Goal: Task Accomplishment & Management: Use online tool/utility

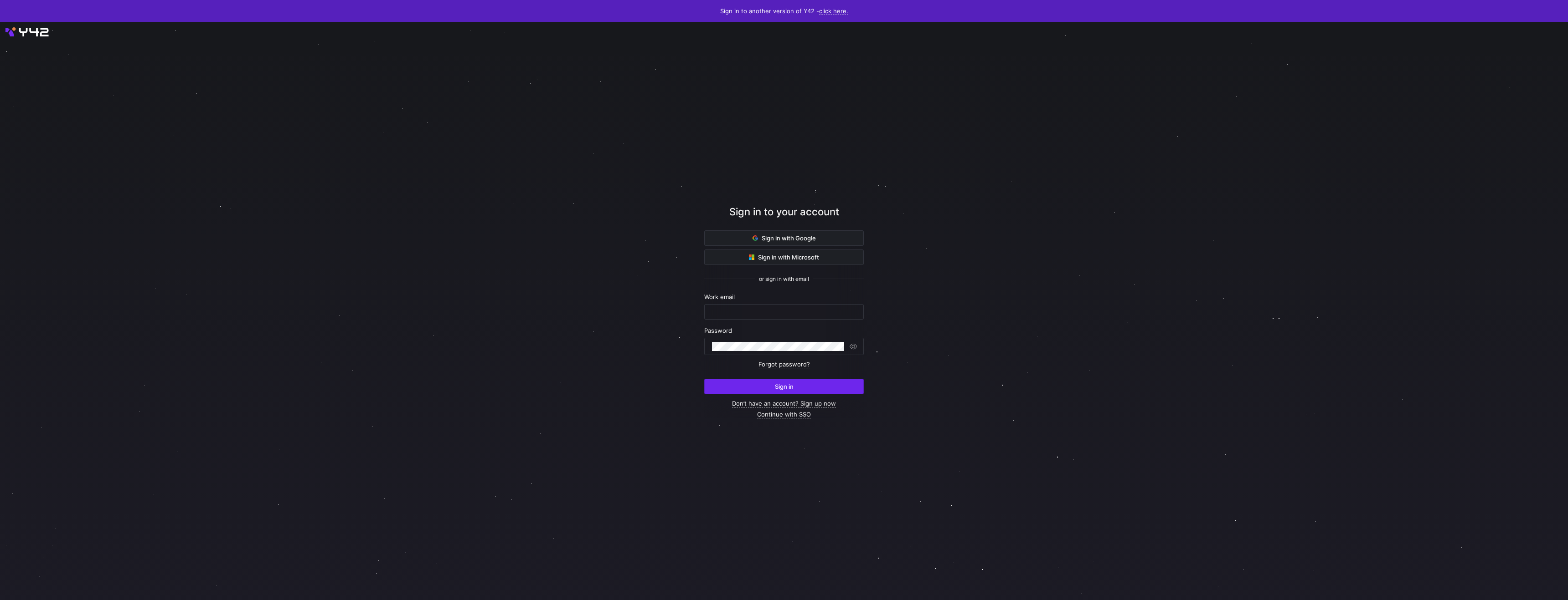
type input "shambhavi@statsig.com"
click at [761, 394] on span "submit" at bounding box center [784, 386] width 159 height 15
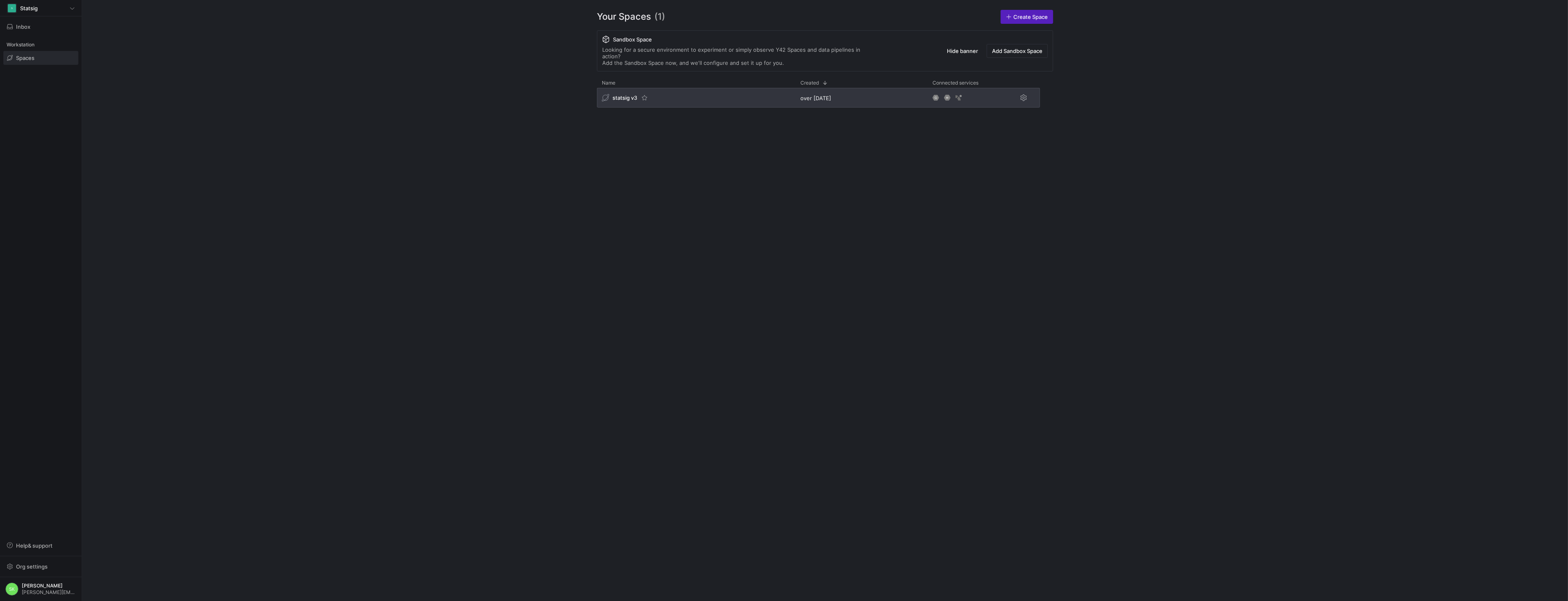
click at [630, 101] on span "statsig v3" at bounding box center [625, 97] width 24 height 7
click at [637, 101] on span "statsig v3" at bounding box center [625, 97] width 24 height 7
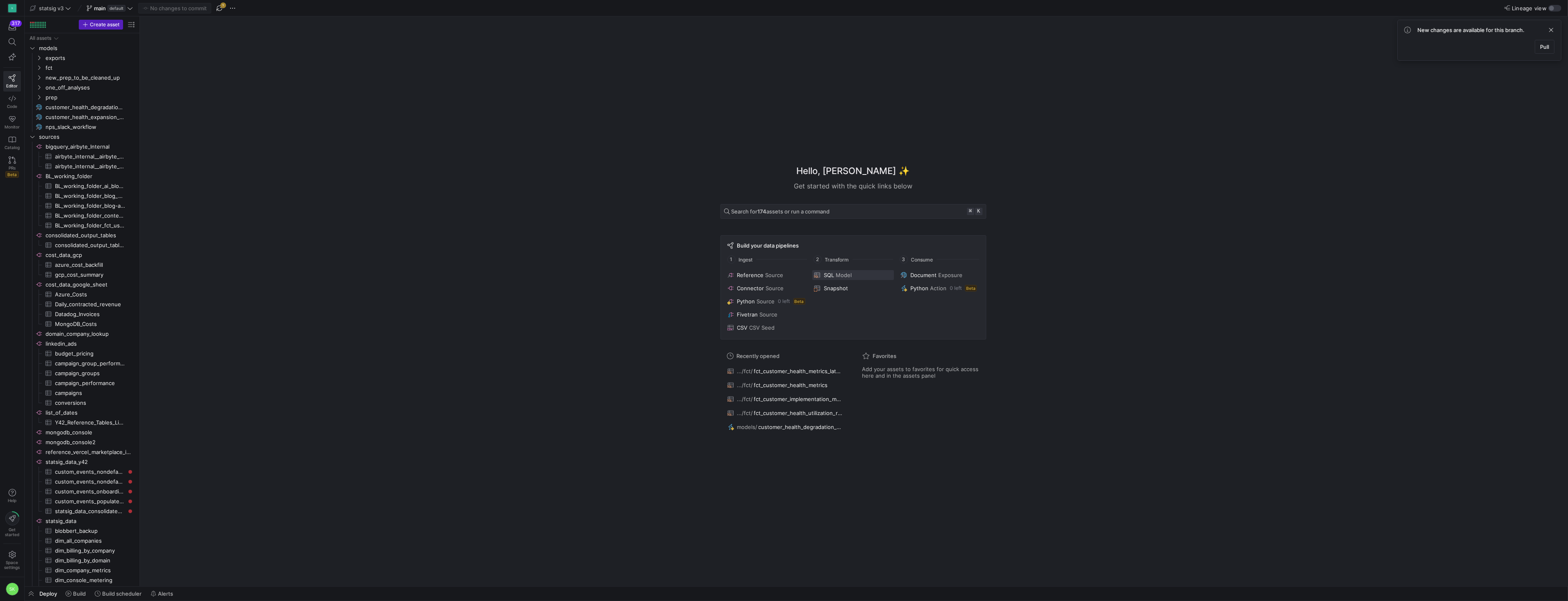
click at [846, 272] on span "Model" at bounding box center [844, 275] width 16 height 7
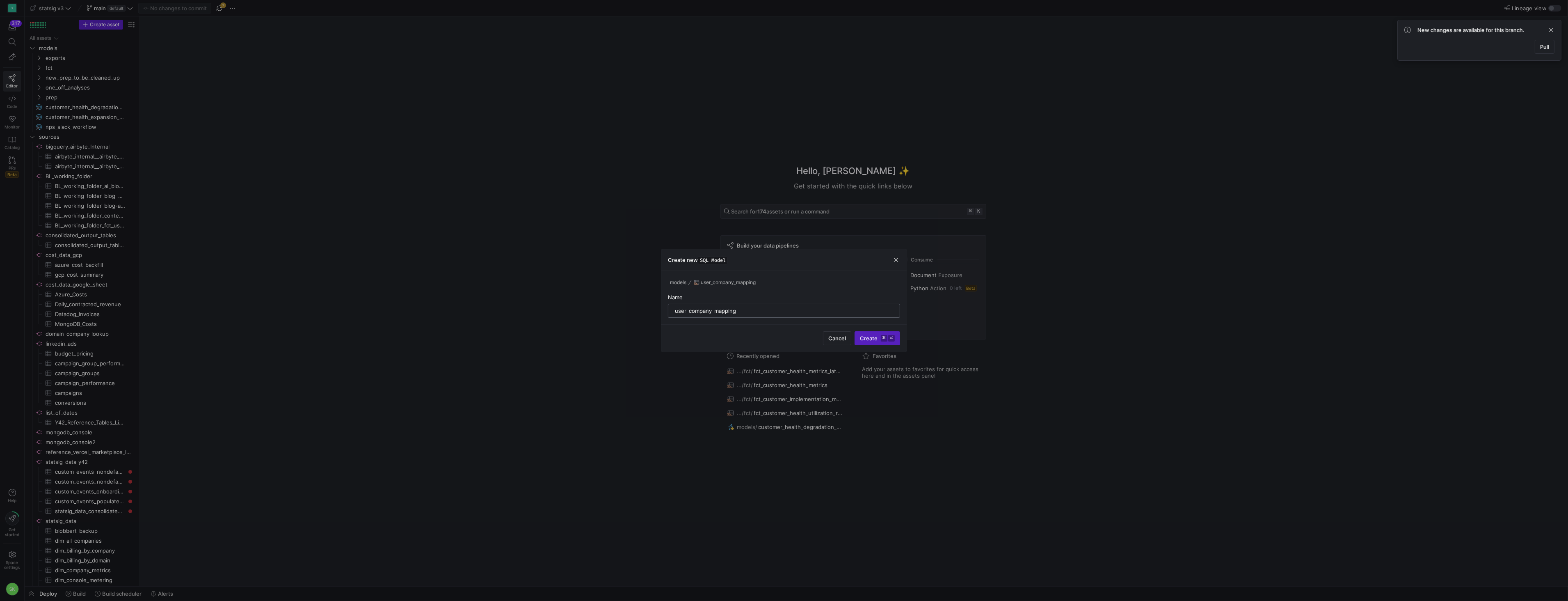
click at [679, 312] on input "user_company_mapping" at bounding box center [784, 311] width 219 height 7
click at [726, 310] on input "user_company_mapping" at bounding box center [784, 311] width 219 height 7
type input "user_company_domain_mapping"
click at [860, 342] on span "Create ⌘ ⏎" at bounding box center [877, 338] width 35 height 7
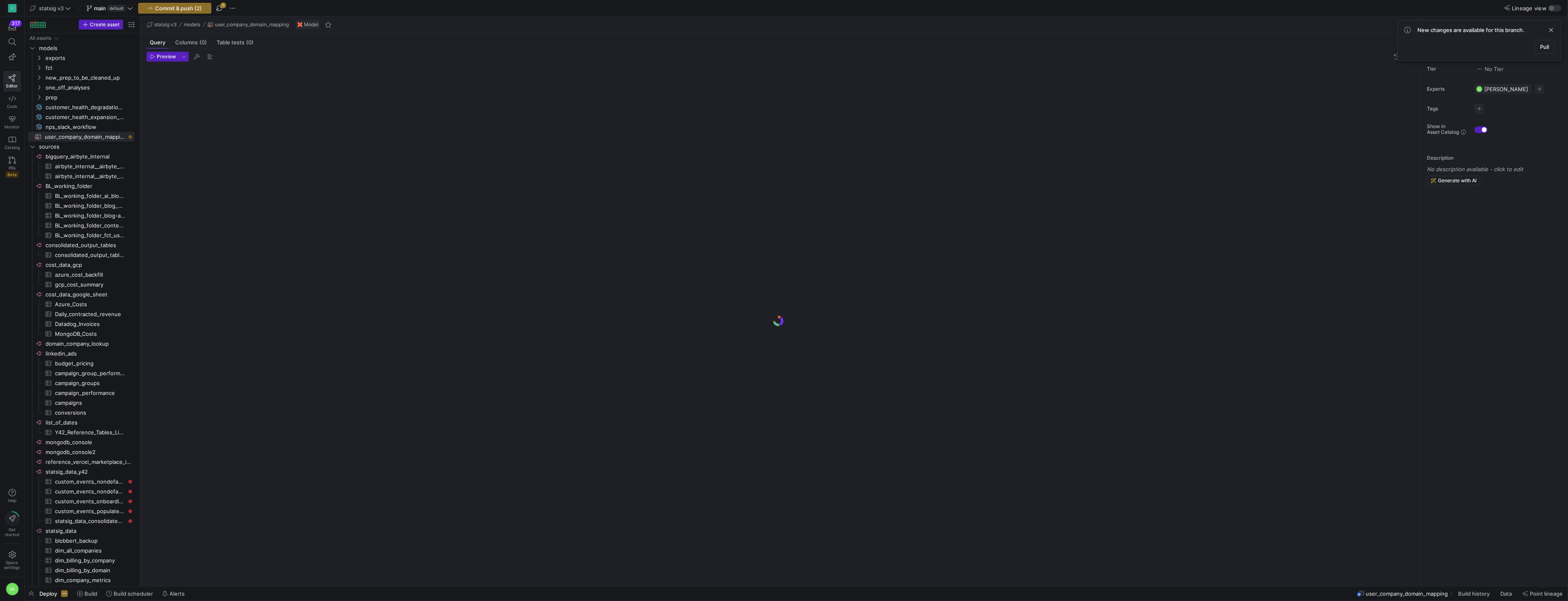
click at [259, 121] on div at bounding box center [779, 320] width 1264 height 511
click at [234, 94] on div at bounding box center [779, 320] width 1264 height 511
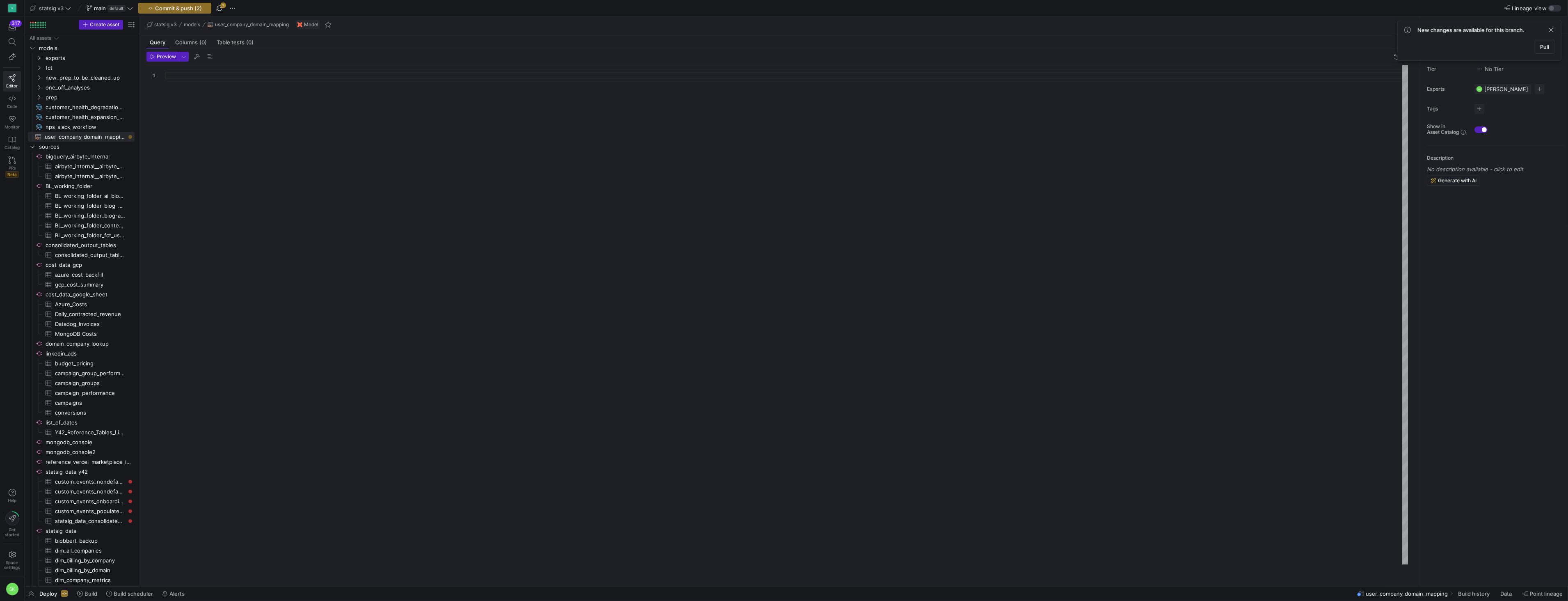
click at [164, 79] on div at bounding box center [156, 76] width 19 height 7
click at [176, 88] on div at bounding box center [787, 315] width 1243 height 499
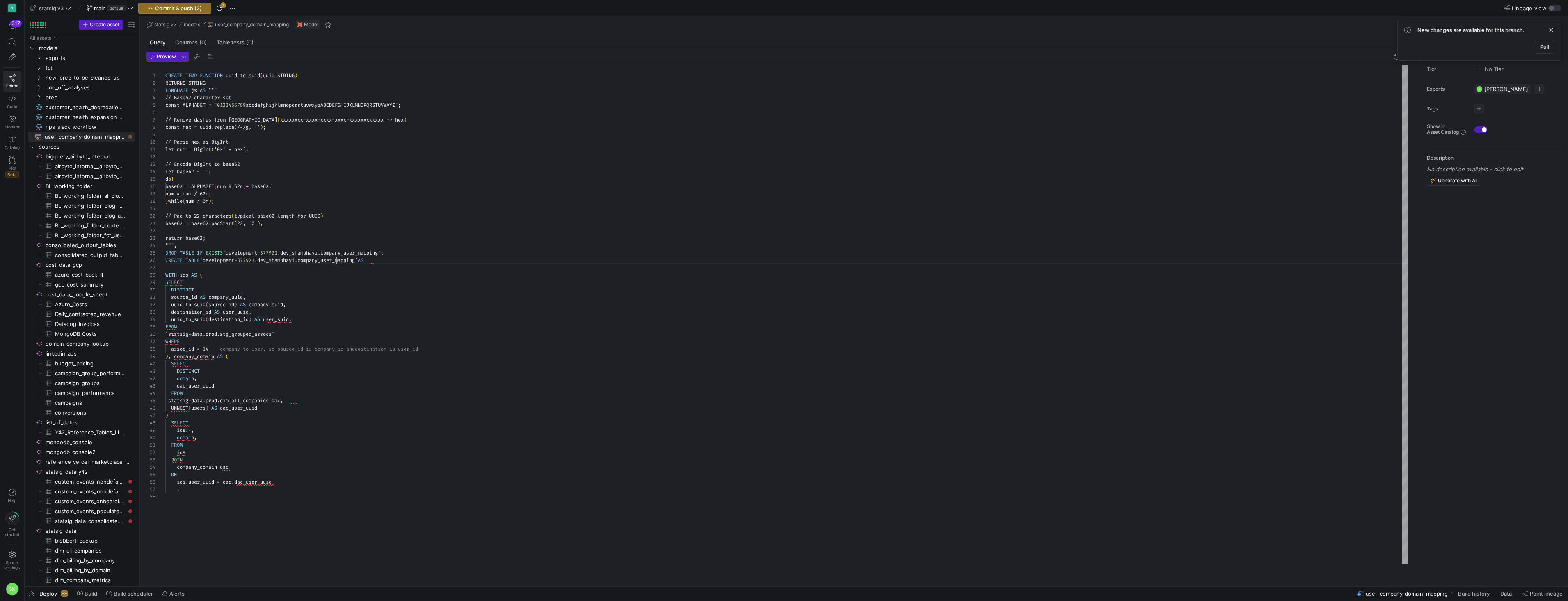
click at [338, 267] on div "CREATE TEMP FUNCTION uuid_to_suid ( uuid STRING ) RETURNS STRING LANGUAGE js AS…" at bounding box center [787, 315] width 1243 height 499
drag, startPoint x: 401, startPoint y: 279, endPoint x: 130, endPoint y: 264, distance: 271.4
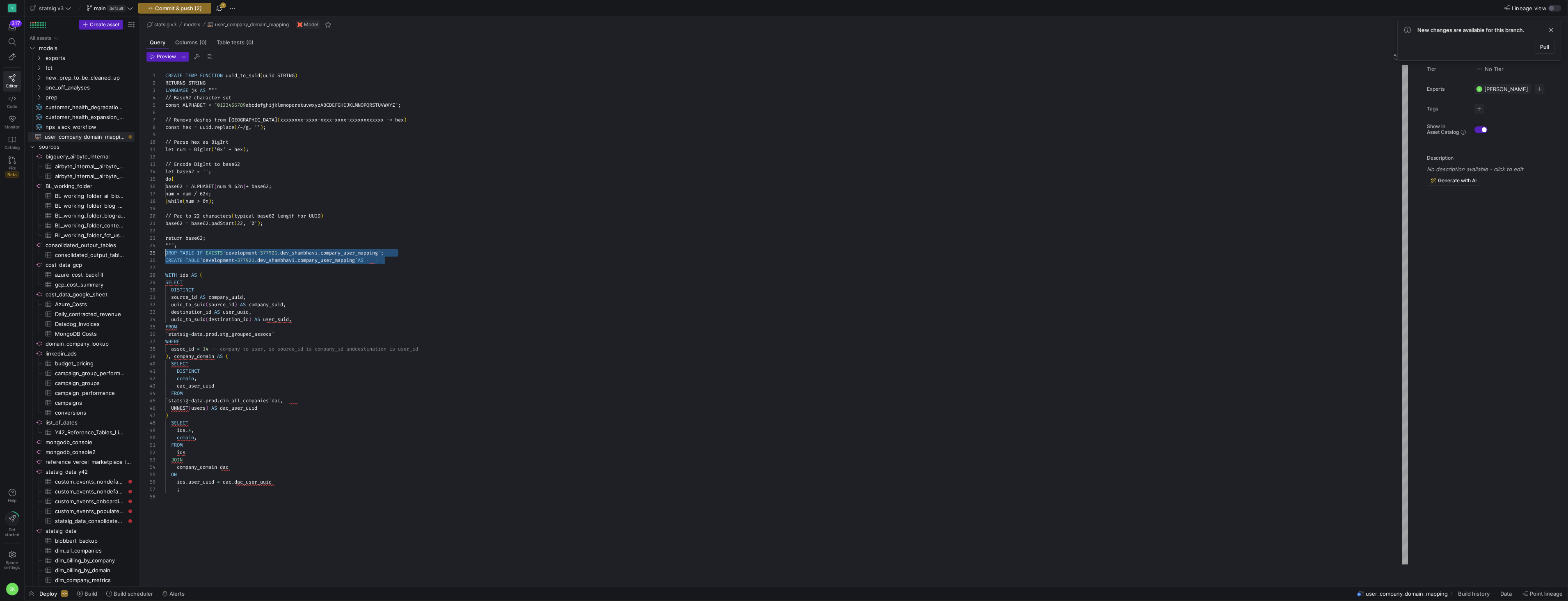
click at [166, 264] on div "CREATE TEMP FUNCTION uuid_to_suid ( uuid STRING ) RETURNS STRING LANGUAGE js AS…" at bounding box center [787, 315] width 1243 height 499
click at [197, 256] on div "CREATE TEMP FUNCTION uuid_to_suid ( uuid STRING ) RETURNS STRING LANGUAGE js AS…" at bounding box center [787, 315] width 1243 height 499
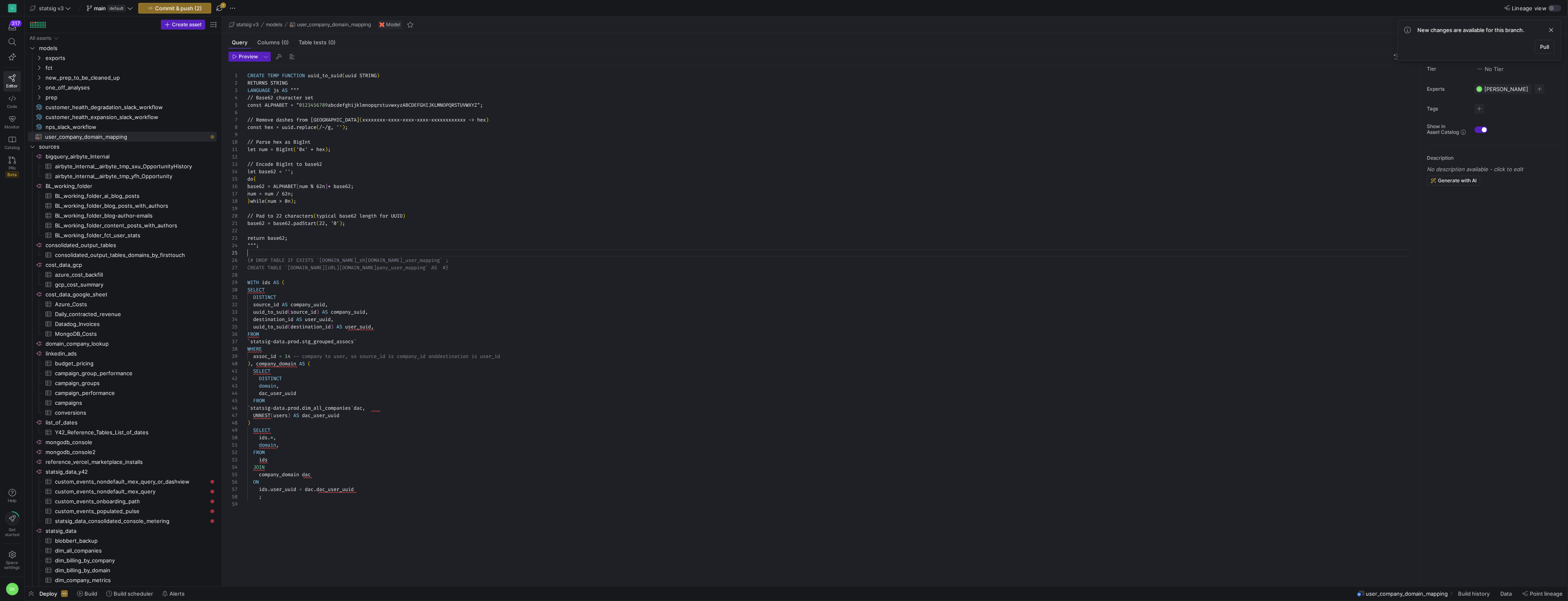
drag, startPoint x: 139, startPoint y: 192, endPoint x: 307, endPoint y: 200, distance: 168.2
click at [307, 200] on as-split "Create asset Drag here to set row groups Drag here to set column labels Group 1…" at bounding box center [796, 301] width 1544 height 570
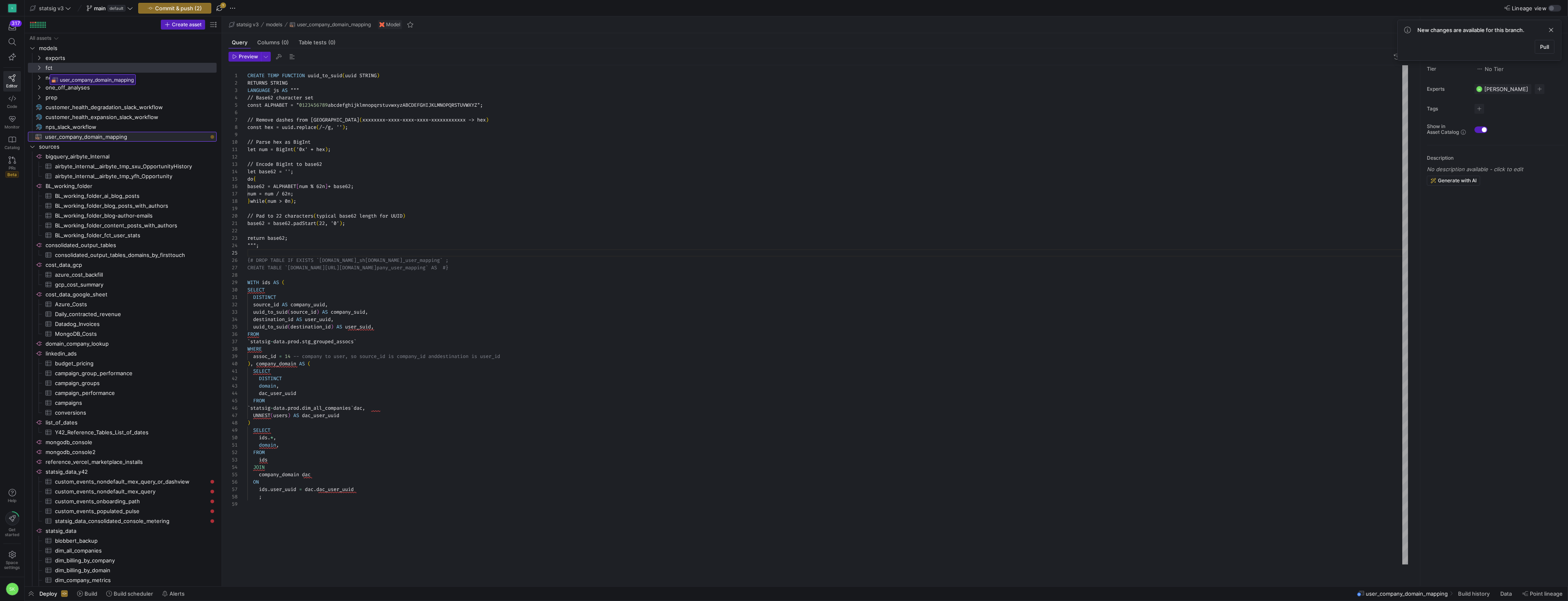
drag, startPoint x: 107, startPoint y: 139, endPoint x: 47, endPoint y: 72, distance: 89.9
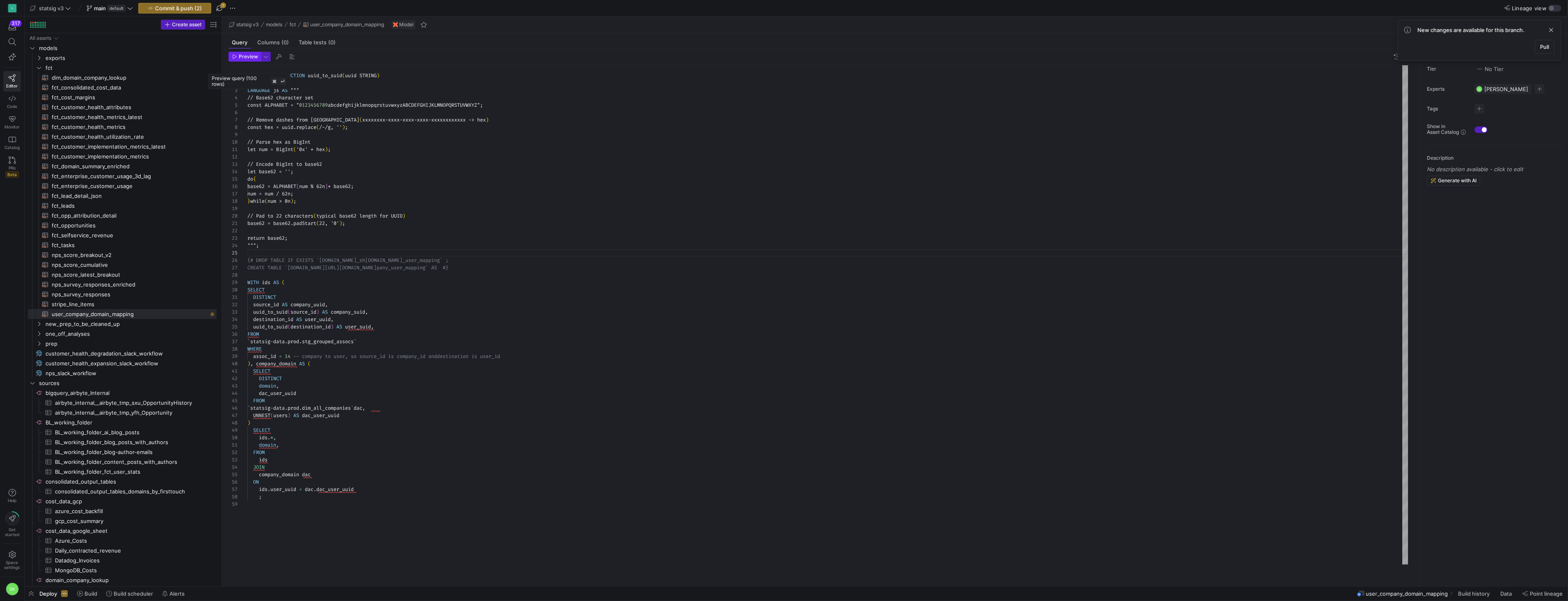
click at [250, 60] on span "Preview" at bounding box center [248, 56] width 19 height 5
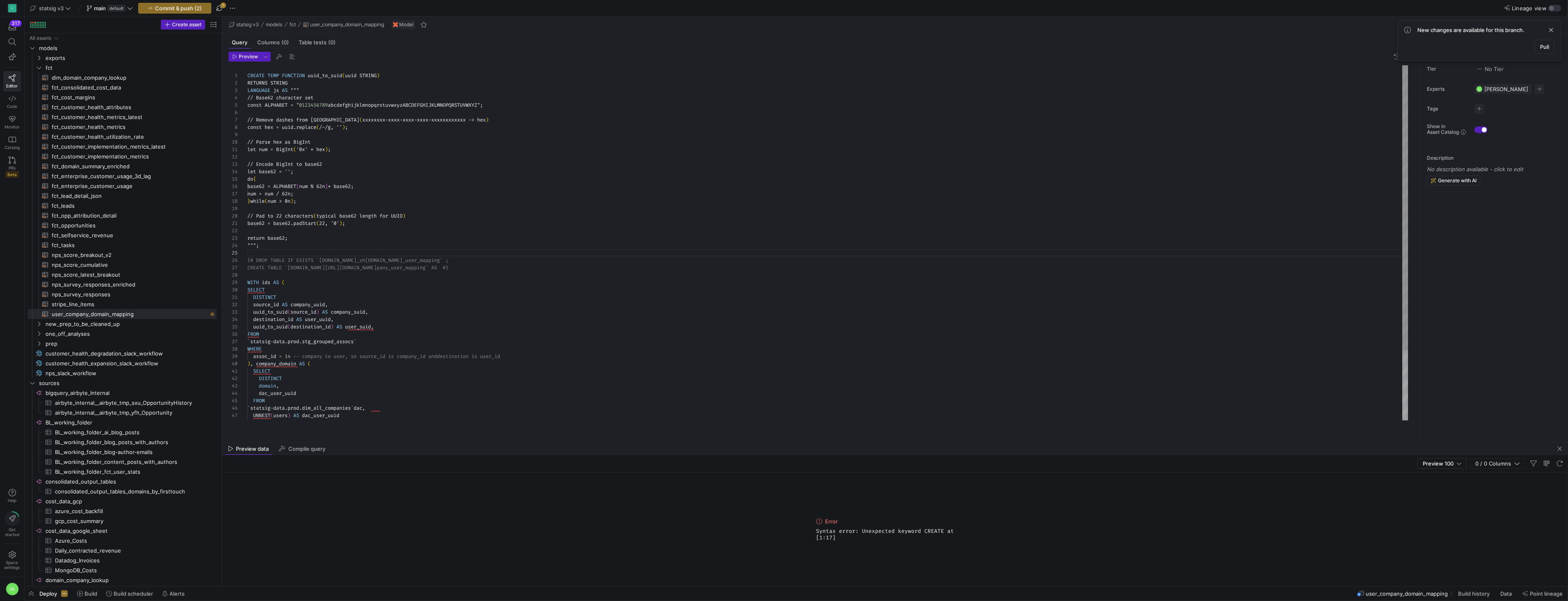
click at [438, 263] on div "CREATE TEMP FUNCTION uuid_to_suid ( uuid STRING ) RETURNS STRING LANGUAGE js AS…" at bounding box center [827, 286] width 1161 height 443
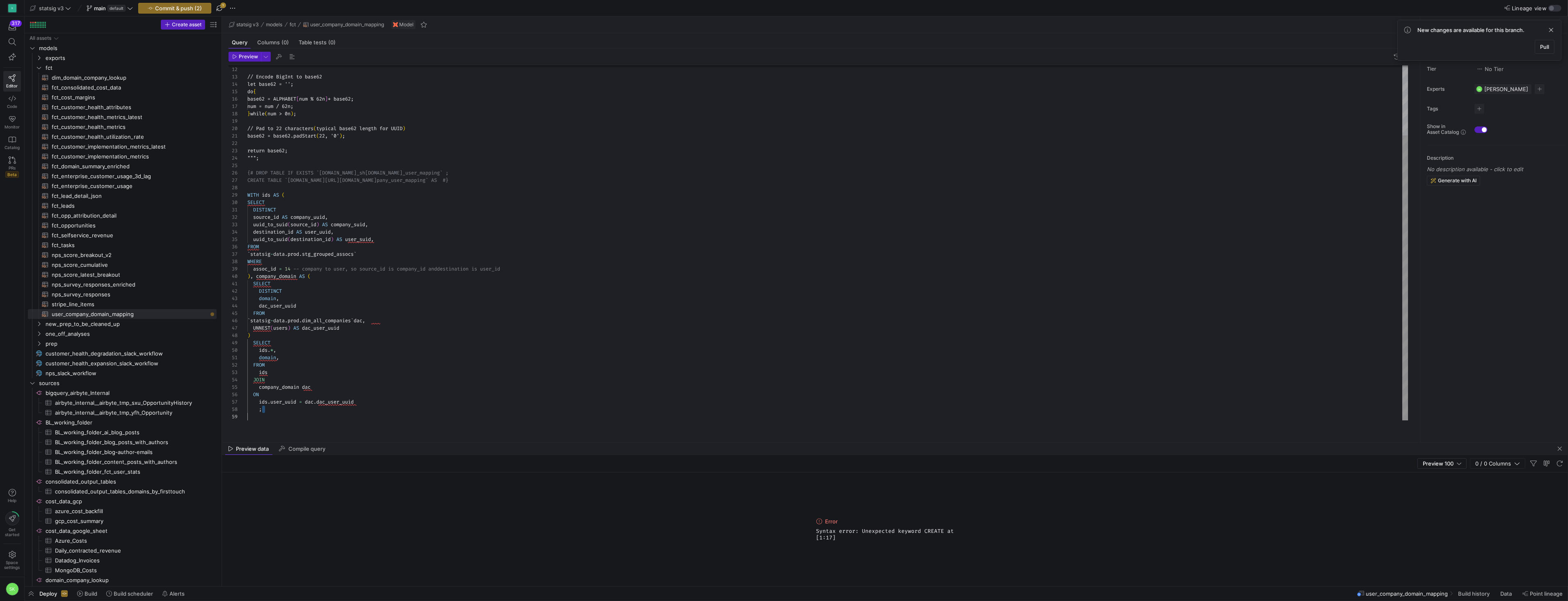
scroll to position [51, 0]
drag, startPoint x: 283, startPoint y: 420, endPoint x: 245, endPoint y: 422, distance: 38.1
click at [247, 420] on div "let num = BigInt ( '0x' + hex ) ; // Encode BigInt to base62 let base62 = ''; d…" at bounding box center [827, 199] width 1161 height 443
click at [244, 60] on span "Preview" at bounding box center [248, 56] width 19 height 5
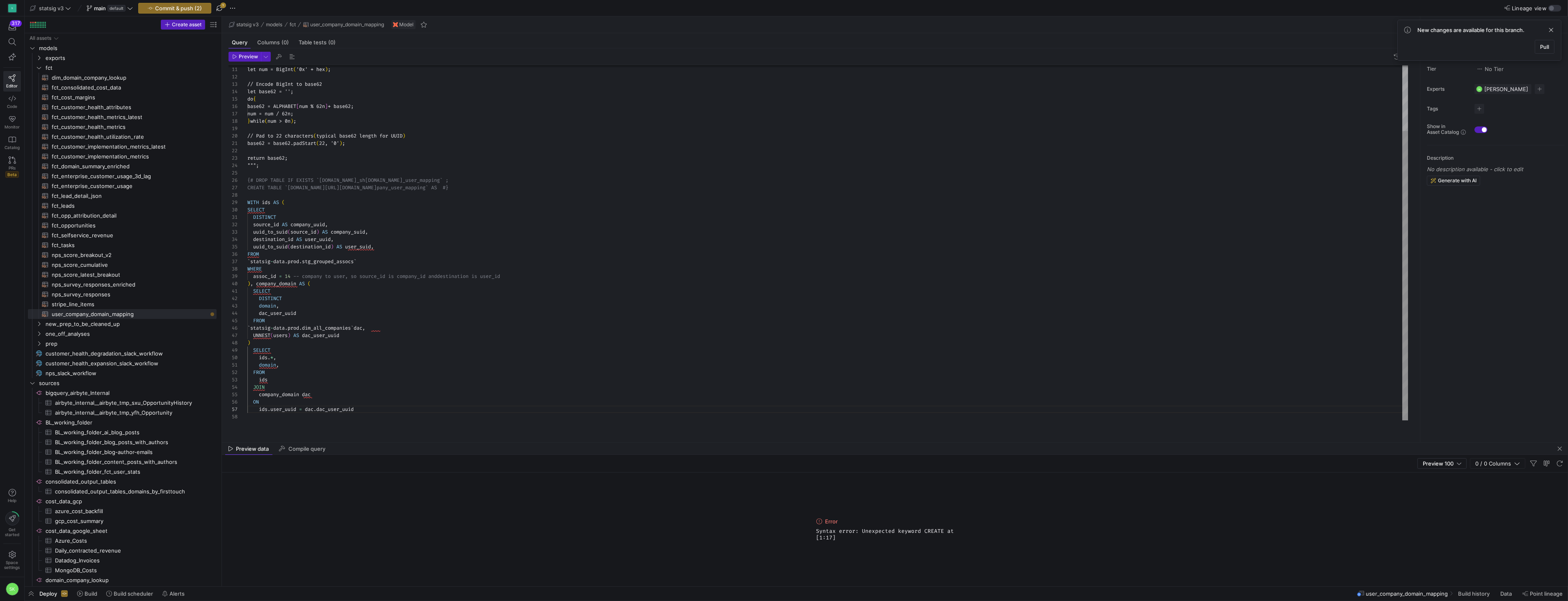
click at [699, 244] on div "let num = BigInt ( '0x' + hex ) ; // Encode BigInt to base62 let base62 = ''; d…" at bounding box center [827, 203] width 1161 height 435
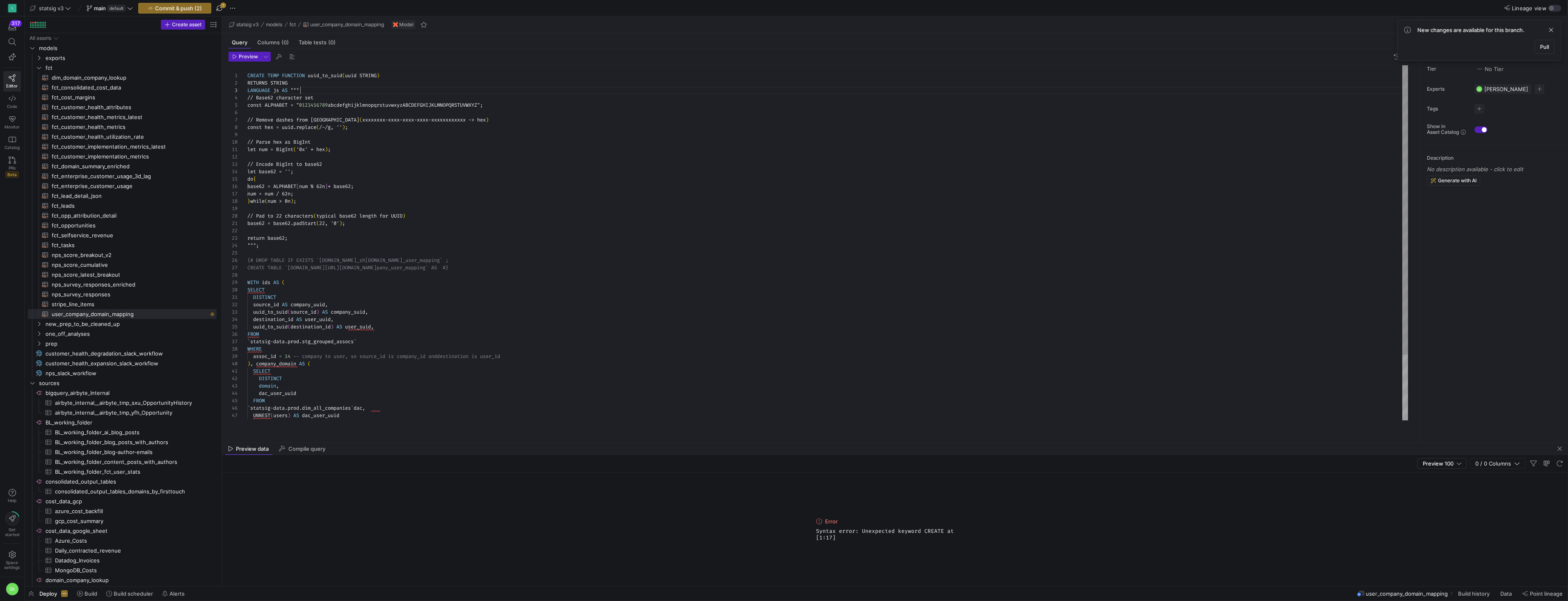
scroll to position [15, 52]
click at [352, 97] on div "let num = BigInt ( '0x' + hex ) ; // Encode BigInt to base62 let base62 = ''; d…" at bounding box center [827, 283] width 1161 height 435
click at [325, 293] on div "let num = BigInt ( '0x' + hex ) ; // Encode BigInt to base62 let base62 = ''; d…" at bounding box center [827, 283] width 1161 height 435
click at [339, 263] on div "let num = BigInt ( '0x' + hex ) ; // Encode BigInt to base62 let base62 = ''; d…" at bounding box center [827, 283] width 1161 height 435
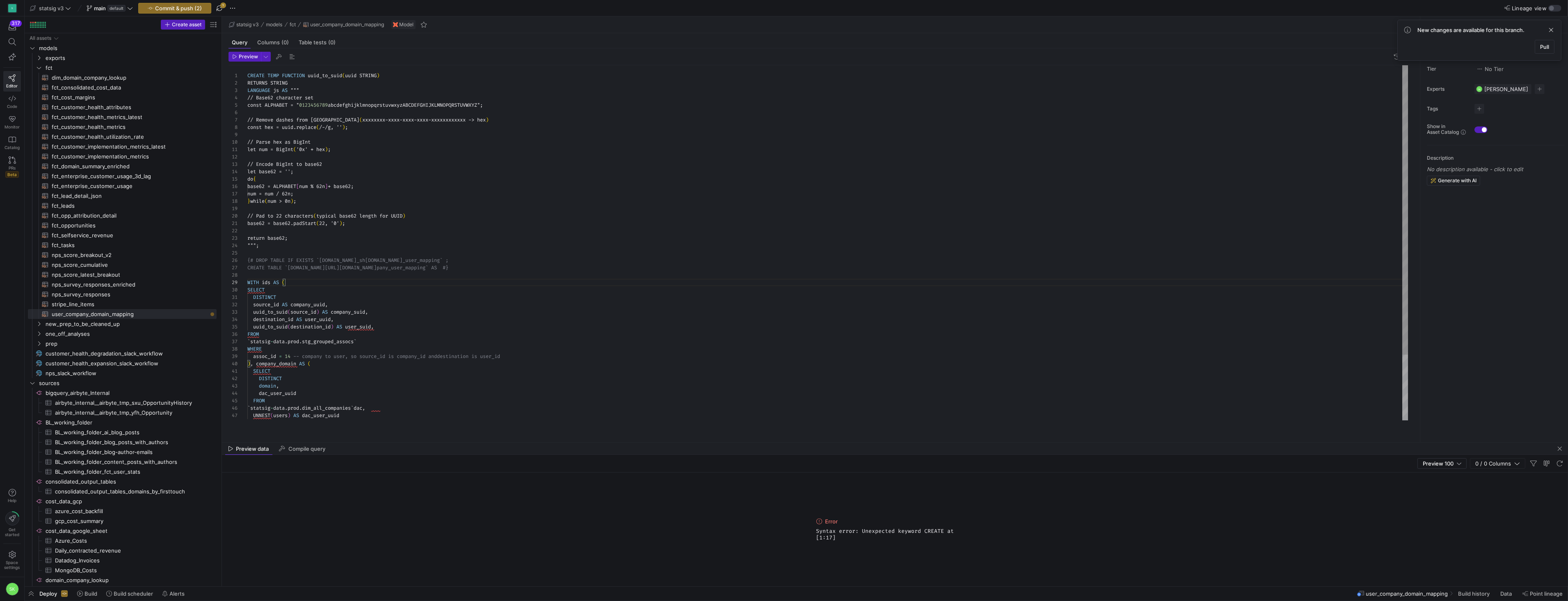
scroll to position [30, 0]
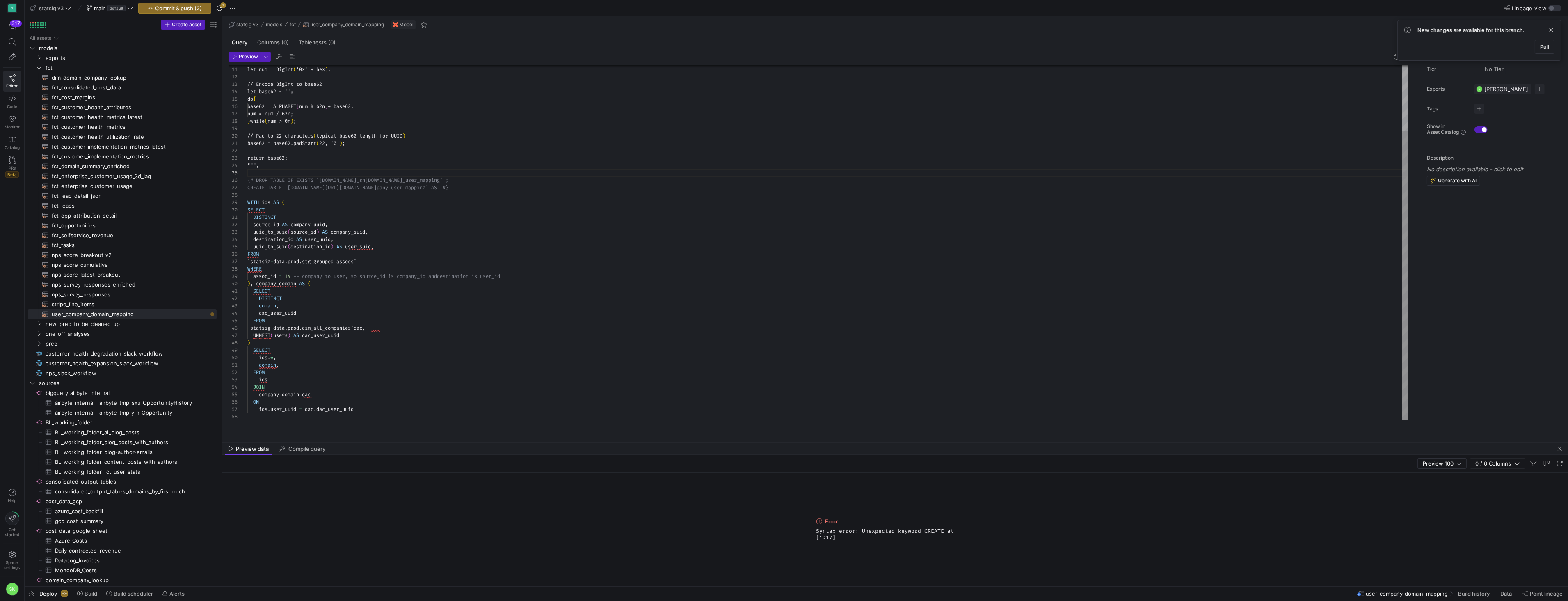
click at [431, 318] on div "let num = BigInt ( '0x' + hex ) ; // Encode BigInt to base62 let base62 = ''; d…" at bounding box center [827, 203] width 1161 height 435
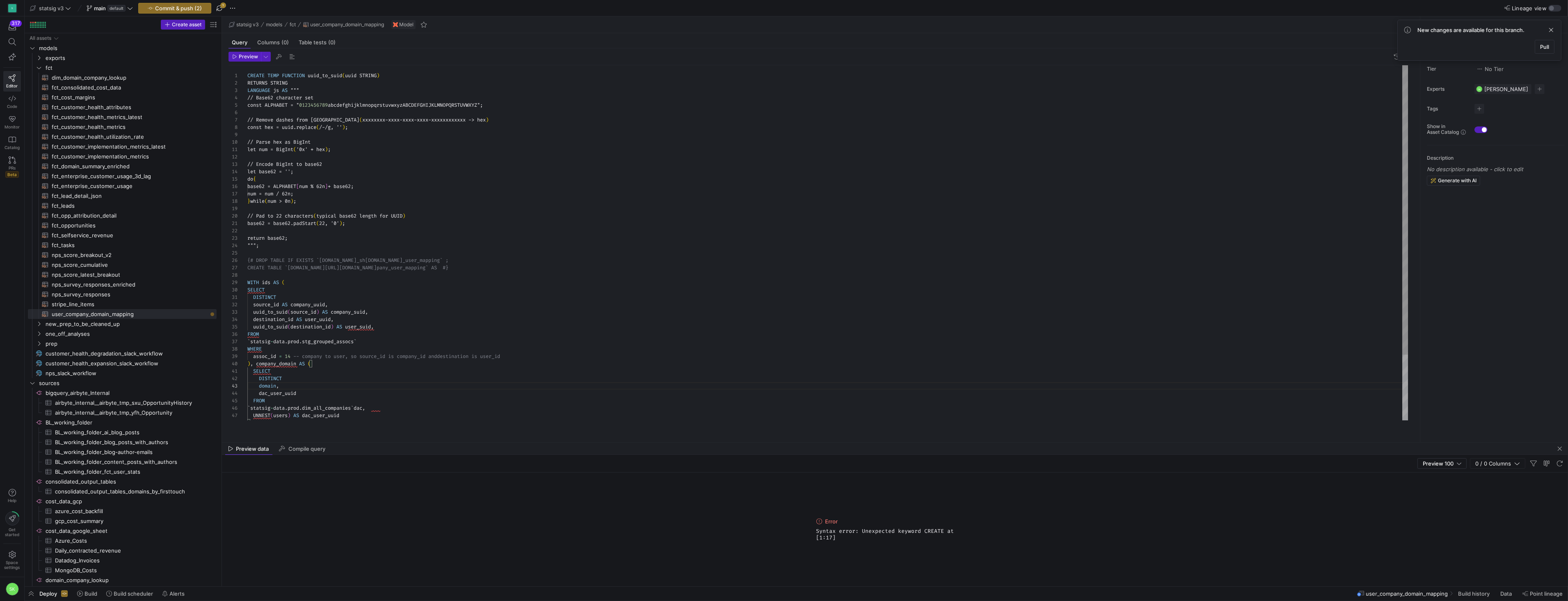
scroll to position [44, 156]
click at [405, 280] on div "let num = BigInt ( '0x' + hex ) ; // Encode BigInt to base62 let base62 = ''; d…" at bounding box center [827, 283] width 1161 height 435
click at [411, 214] on div "let num = BigInt ( '0x' + hex ) ; // Encode BigInt to base62 let base62 = ''; d…" at bounding box center [827, 276] width 1161 height 435
type textarea "CREATE TEMP FUNCTION uuid_to_suid(uuid STRING) RETURNS STRING LANGUAGE js AS ""…"
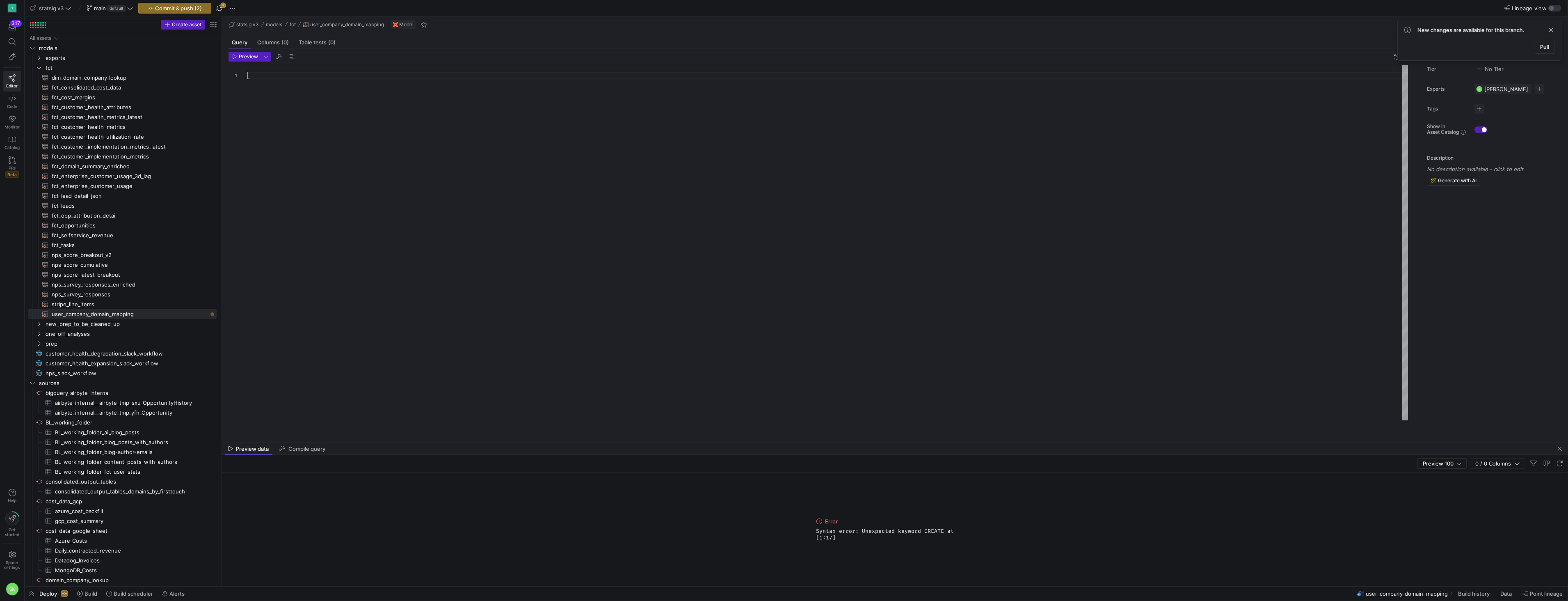
scroll to position [0, 0]
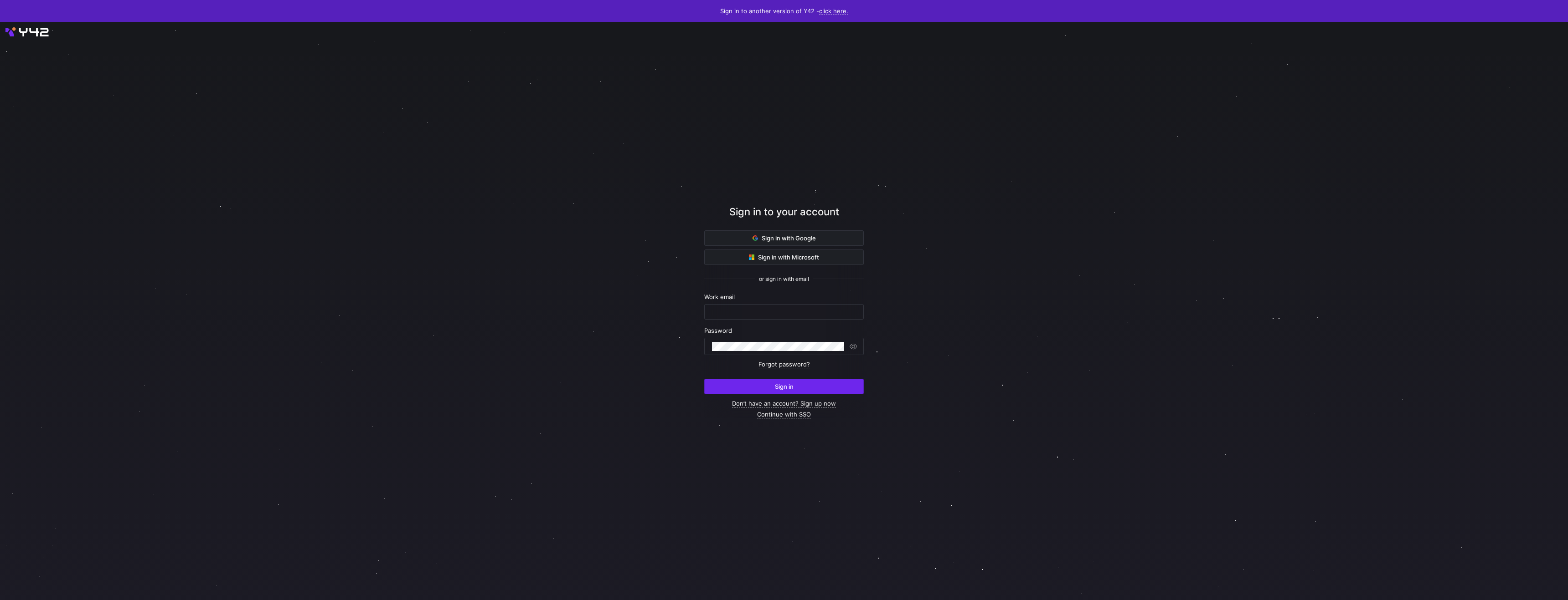
type input "[PERSON_NAME][EMAIL_ADDRESS][DOMAIN_NAME]"
click at [757, 394] on span "submit" at bounding box center [784, 386] width 159 height 15
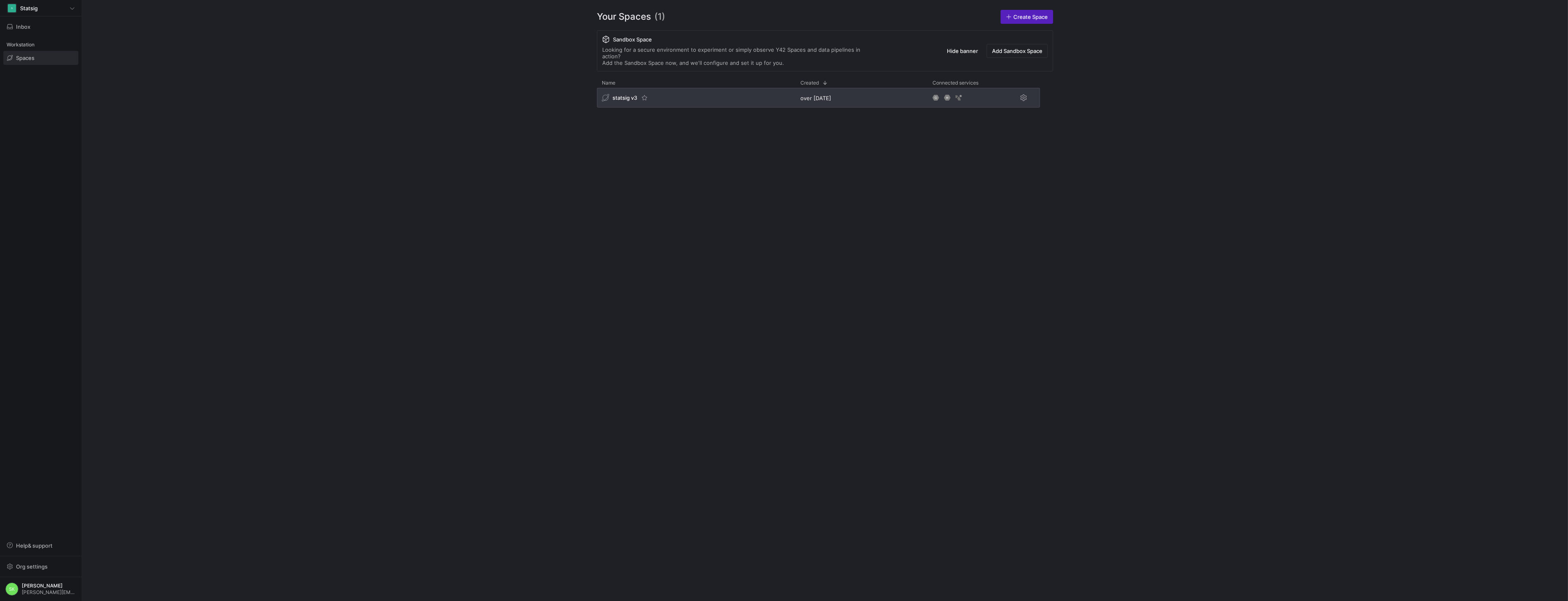
click at [634, 101] on span "statsig v3" at bounding box center [625, 97] width 24 height 7
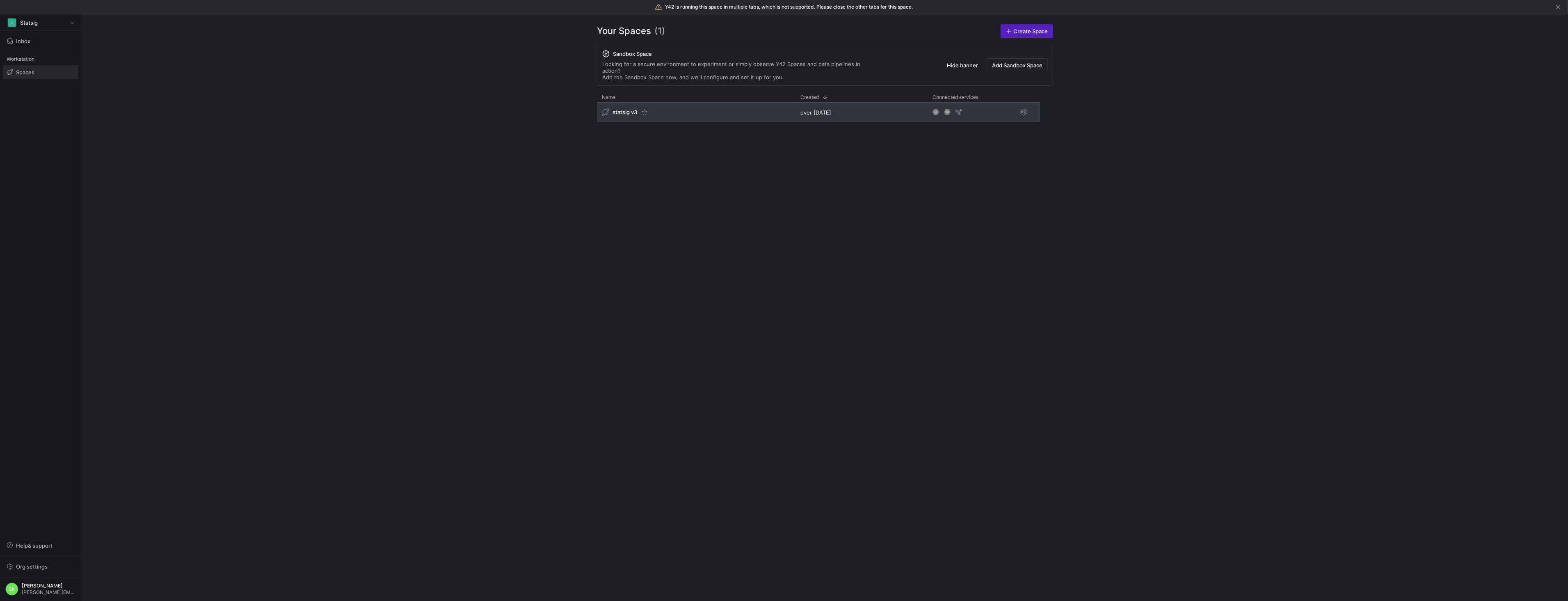
click at [632, 115] on span "statsig v3" at bounding box center [625, 112] width 24 height 7
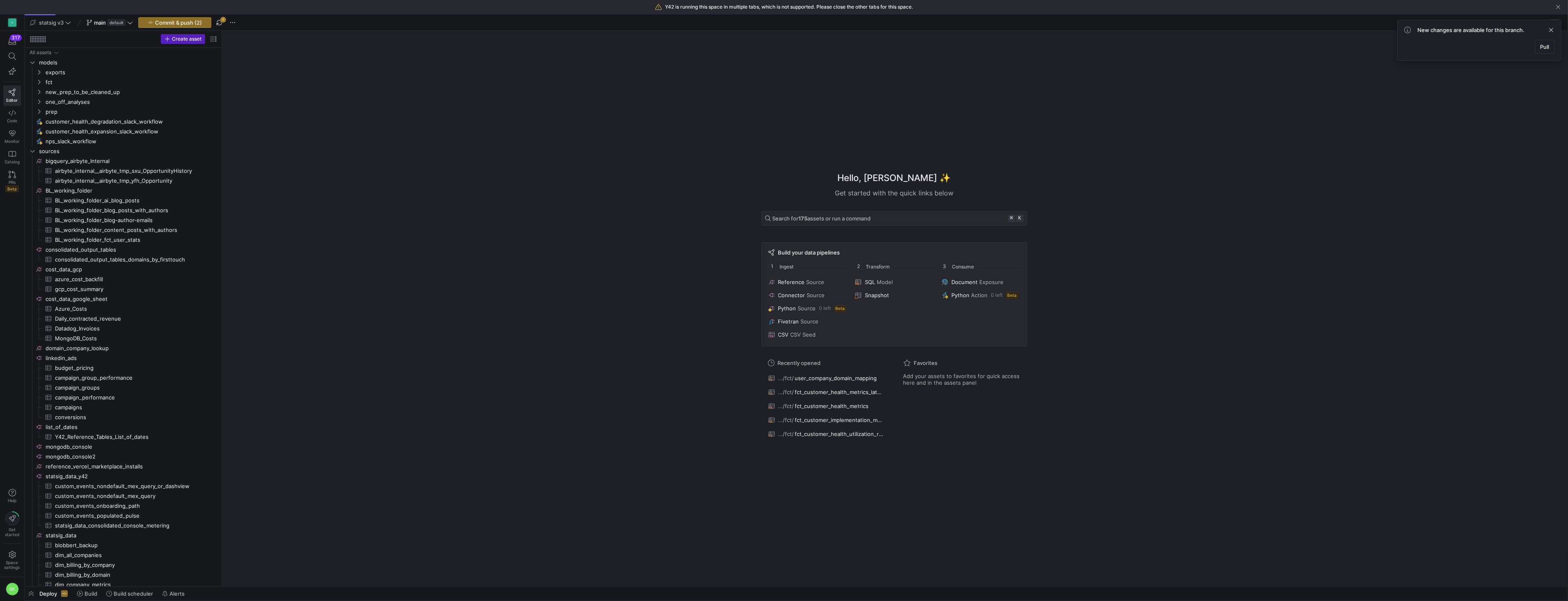
drag, startPoint x: 139, startPoint y: 152, endPoint x: 259, endPoint y: 189, distance: 125.6
click at [39, 85] on icon "Press SPACE to select this row." at bounding box center [38, 82] width 5 height 5
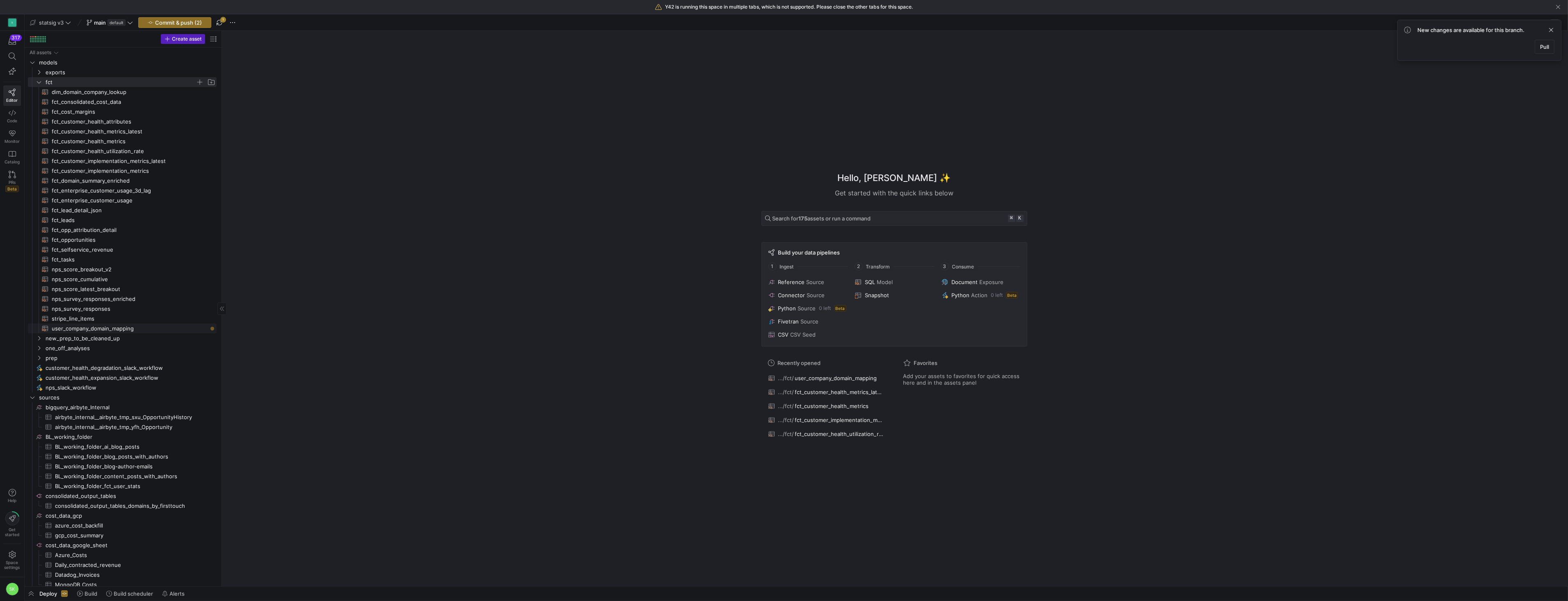
click at [94, 333] on span "user_company_domain_mapping​​​​​​​​​​" at bounding box center [129, 329] width 155 height 10
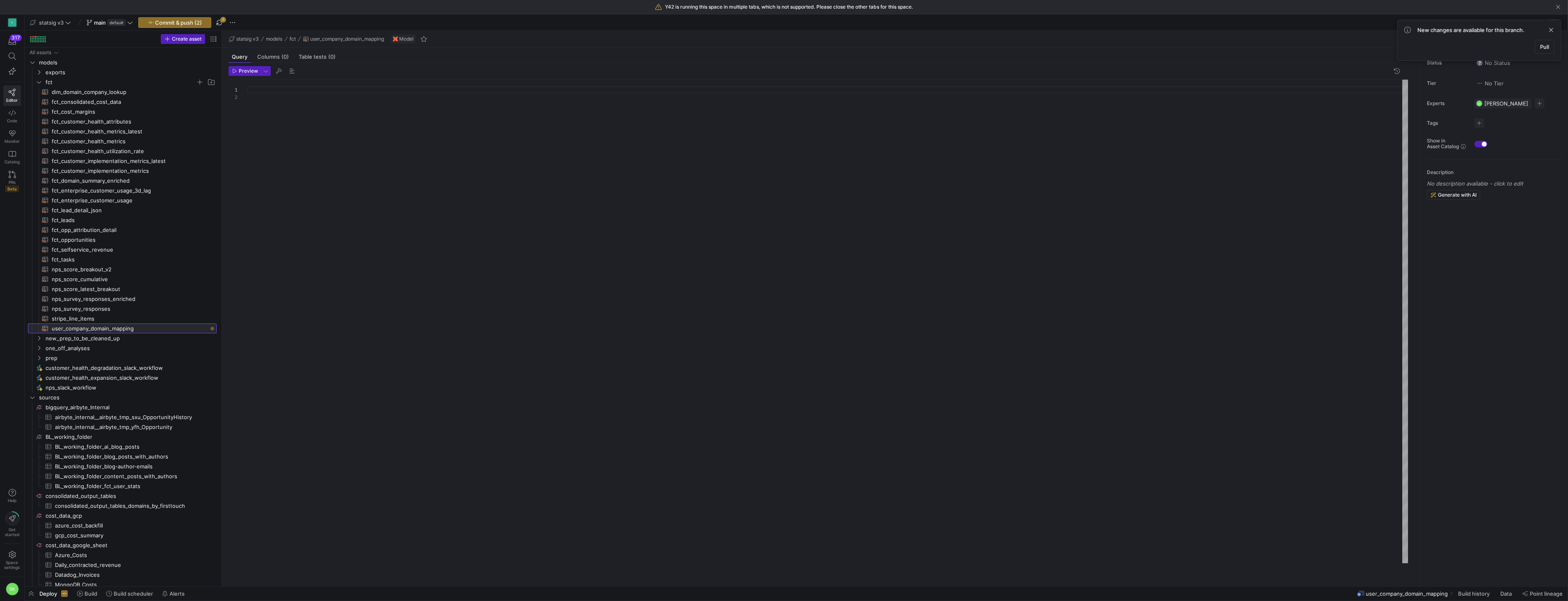
scroll to position [7, 0]
click at [225, 26] on span "button" at bounding box center [219, 23] width 10 height 10
drag, startPoint x: 221, startPoint y: 141, endPoint x: 325, endPoint y: 180, distance: 111.1
click at [325, 180] on as-split "Create asset Drag here to set row groups Drag here to set column labels Group 1…" at bounding box center [796, 309] width 1544 height 555
click at [99, 322] on span "stripe_line_items​​​​​​​​​​" at bounding box center [129, 319] width 155 height 10
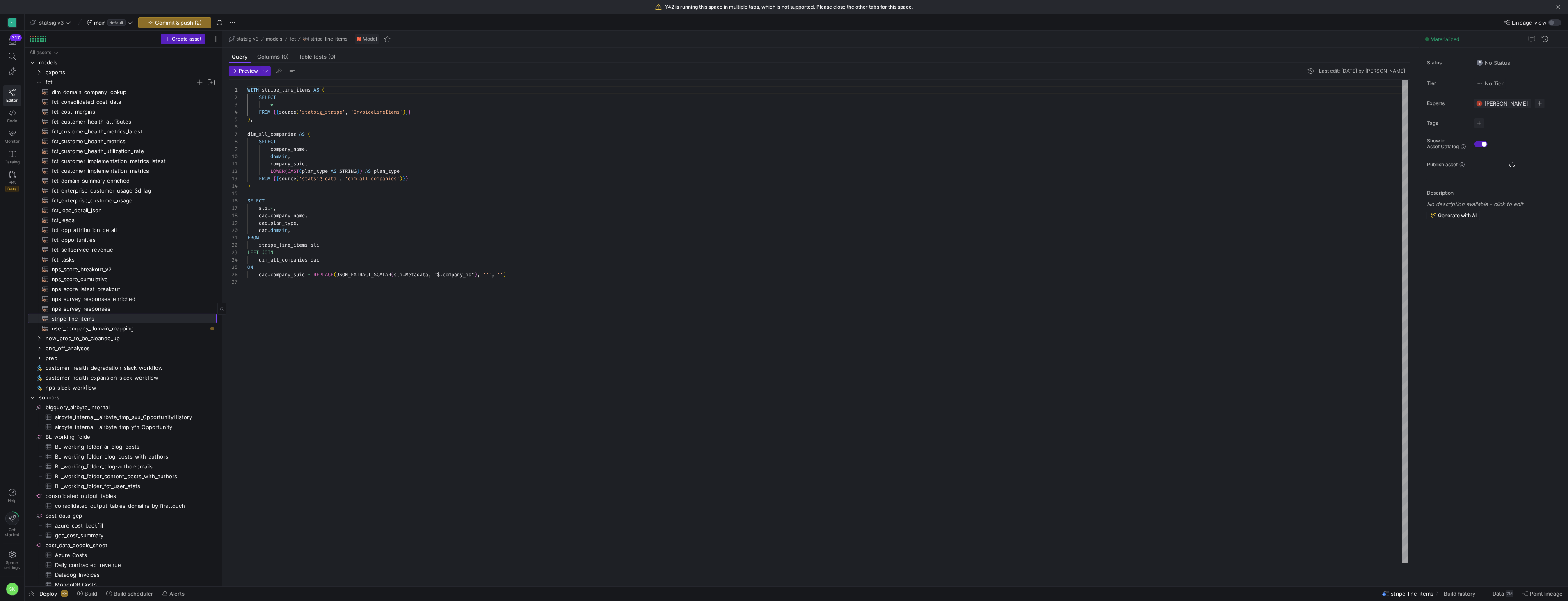
scroll to position [74, 0]
click at [136, 255] on span "fct_selfservice_revenue​​​​​​​​​​" at bounding box center [129, 250] width 155 height 10
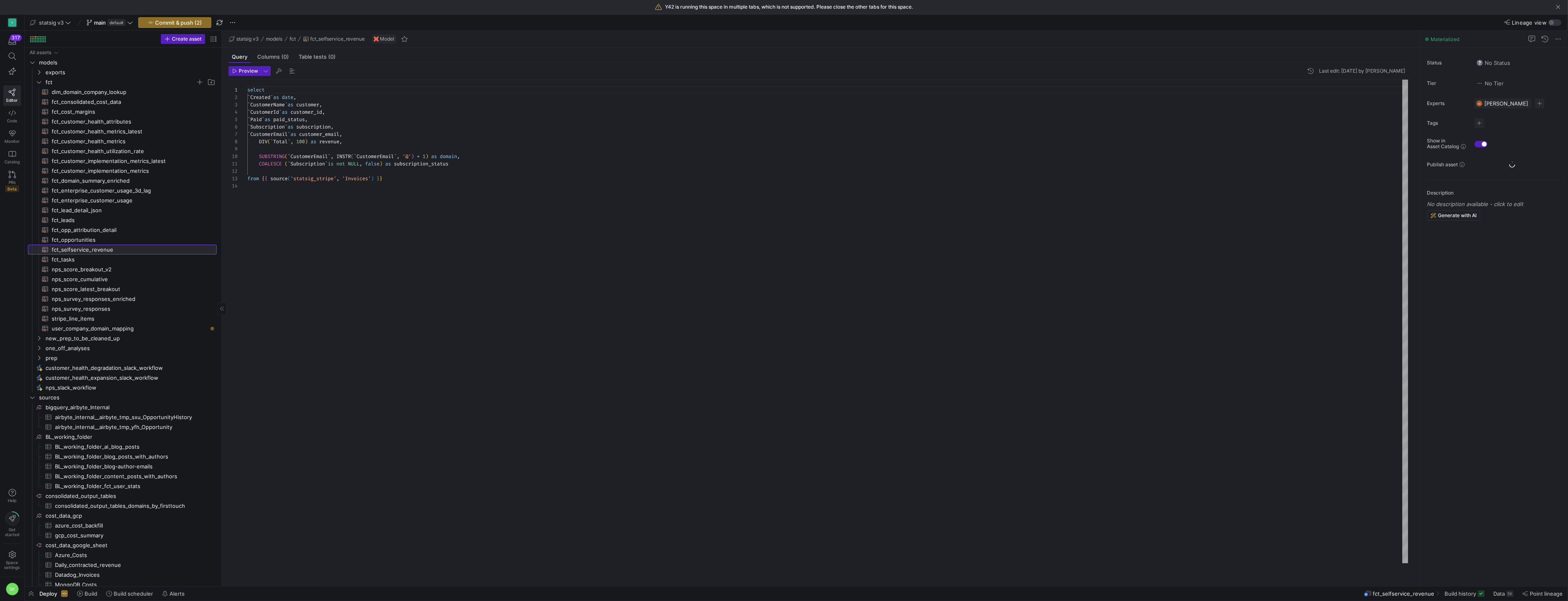
click at [136, 255] on span "fct_selfservice_revenue​​​​​​​​​​" at bounding box center [129, 250] width 155 height 10
type textarea "COALESCE (`Subscription` is not NULL, false) as subscription_status from {{ sou…"
click at [402, 236] on div "select ` Created ` as date , ` CustomerName ` as customer , ` CustomerId ` as c…" at bounding box center [827, 322] width 1161 height 483
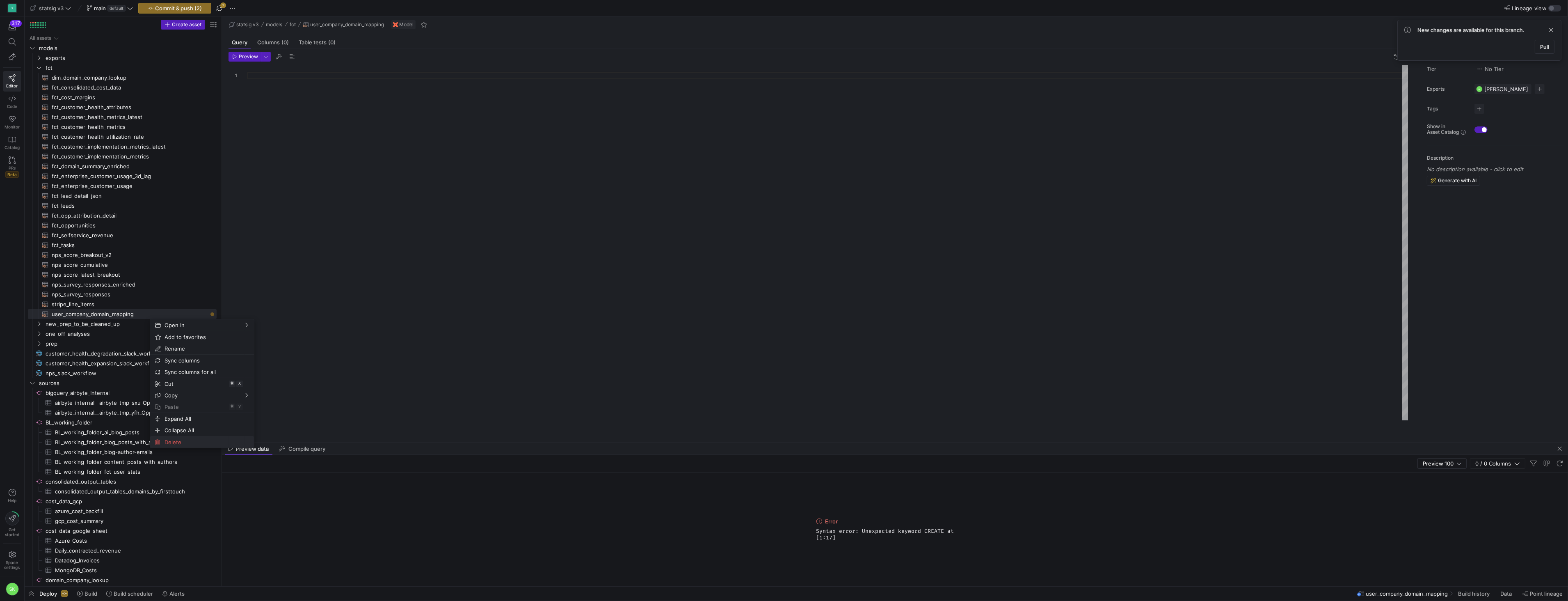
click at [183, 448] on span "Delete" at bounding box center [195, 441] width 68 height 12
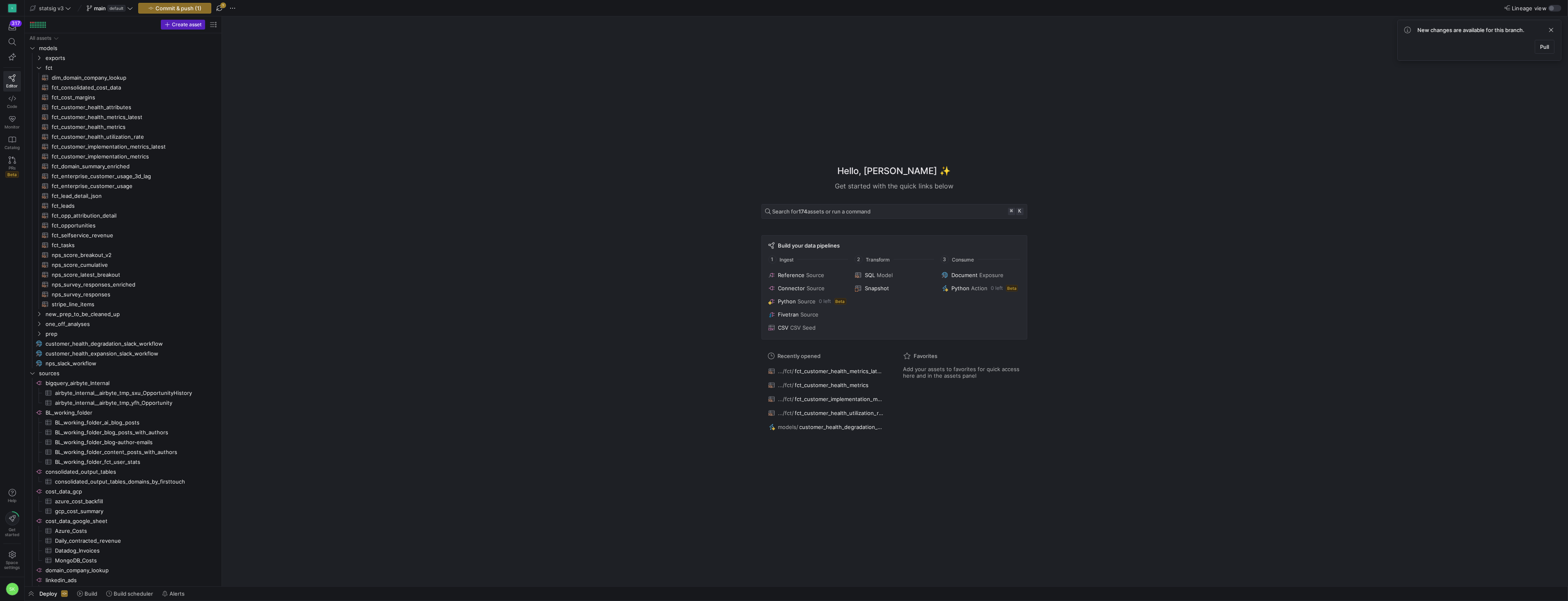
click at [499, 195] on div "Hello, [PERSON_NAME] ✨ Get started with the quick links below Search for 174 as…" at bounding box center [894, 301] width 1338 height 570
